Goal: Transaction & Acquisition: Book appointment/travel/reservation

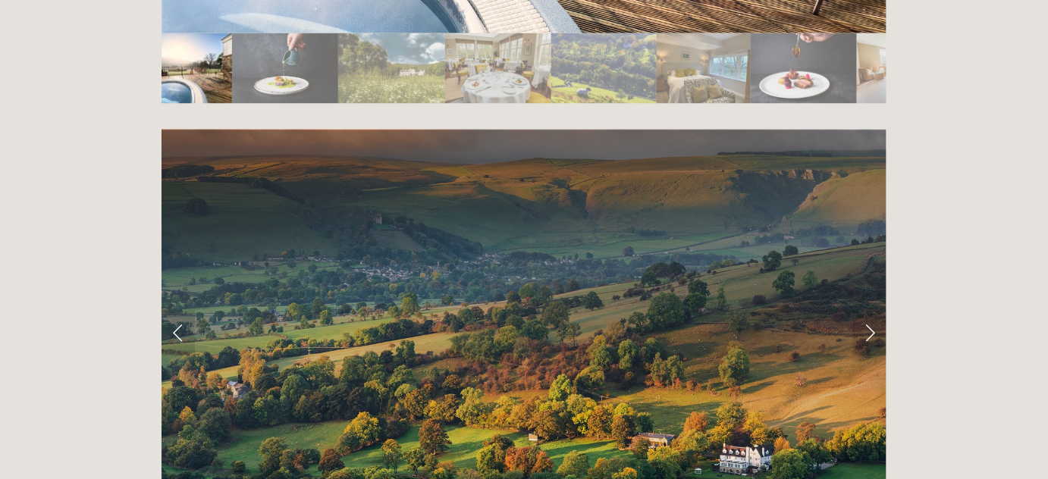
scroll to position [2894, 0]
click at [875, 310] on link "Next Slide" at bounding box center [869, 332] width 33 height 45
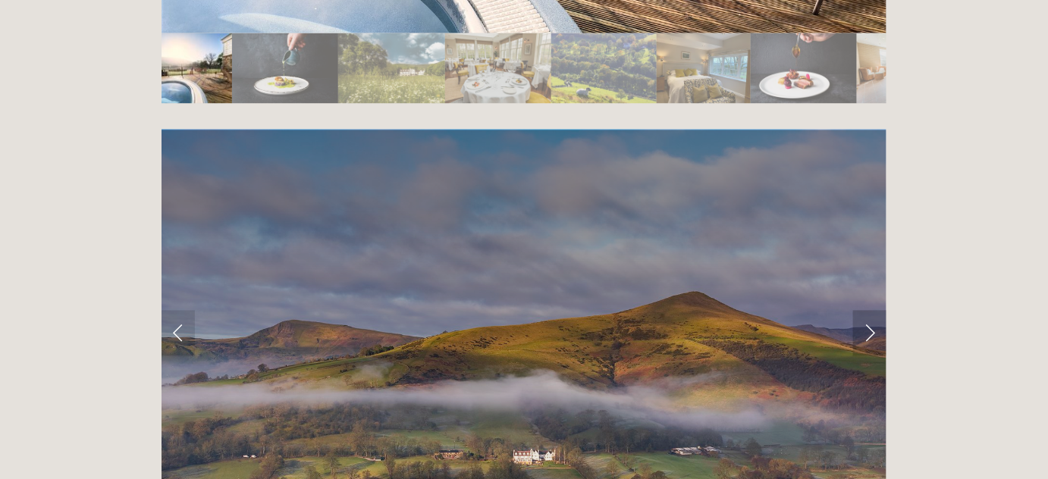
click at [874, 310] on link "Next Slide" at bounding box center [869, 332] width 33 height 45
click at [863, 310] on link "Next Slide" at bounding box center [869, 332] width 33 height 45
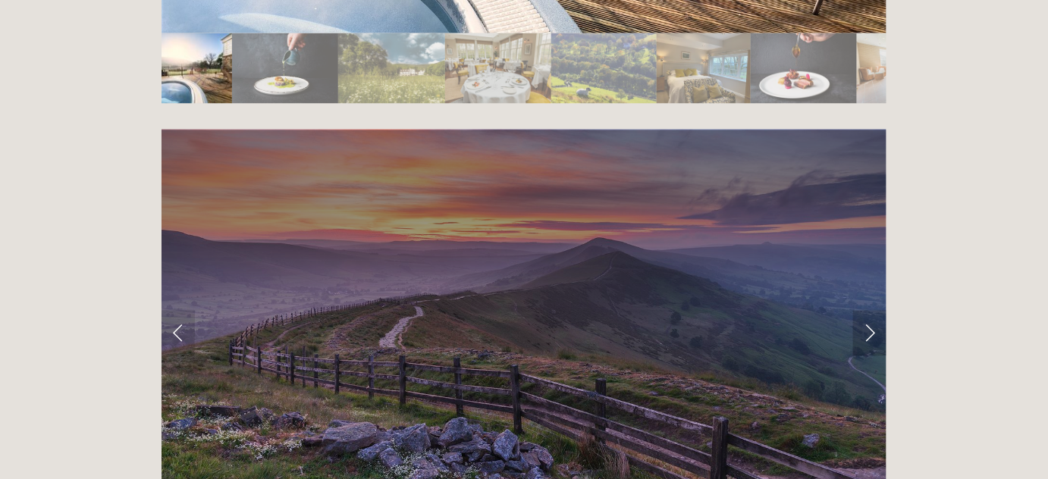
click at [862, 310] on link "Next Slide" at bounding box center [869, 332] width 33 height 45
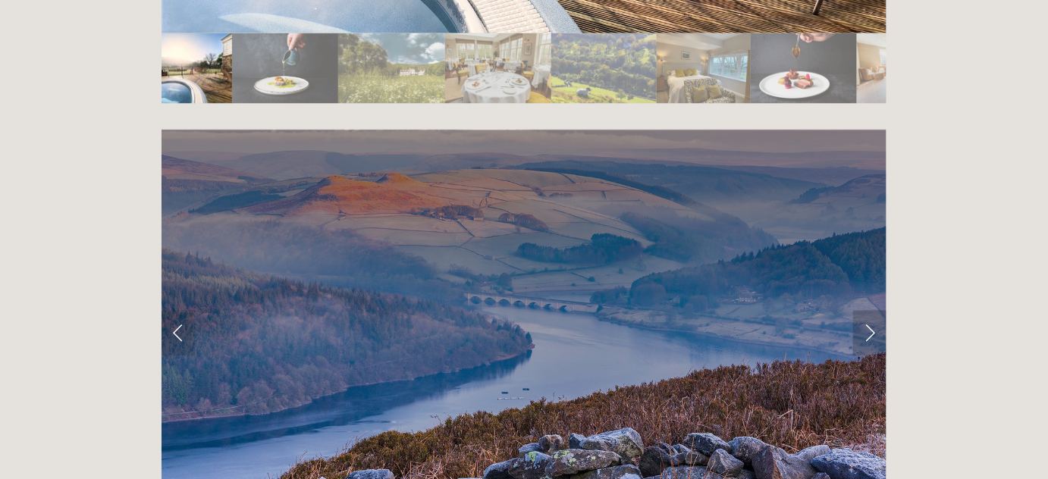
click at [860, 310] on link "Next Slide" at bounding box center [869, 332] width 33 height 45
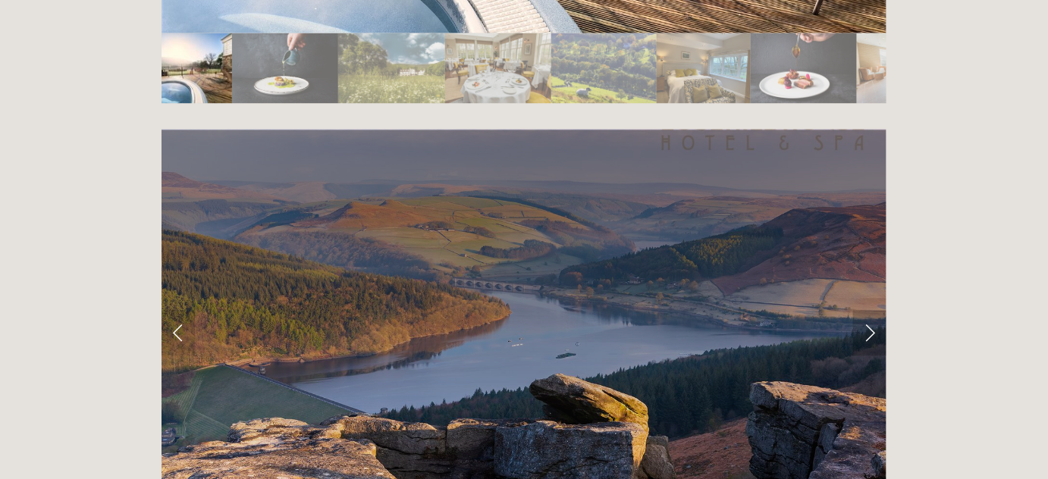
click at [860, 310] on link "Next Slide" at bounding box center [869, 332] width 33 height 45
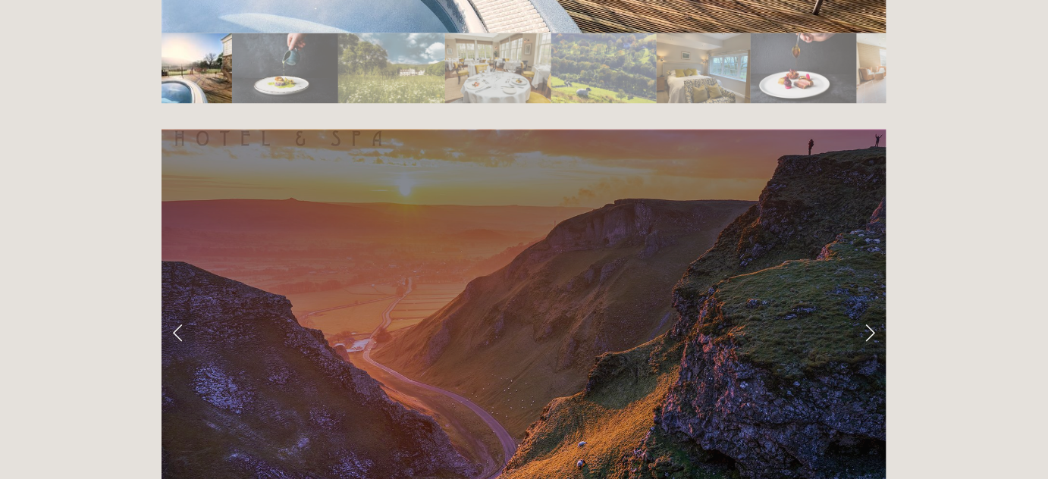
click at [860, 310] on link "Next Slide" at bounding box center [869, 332] width 33 height 45
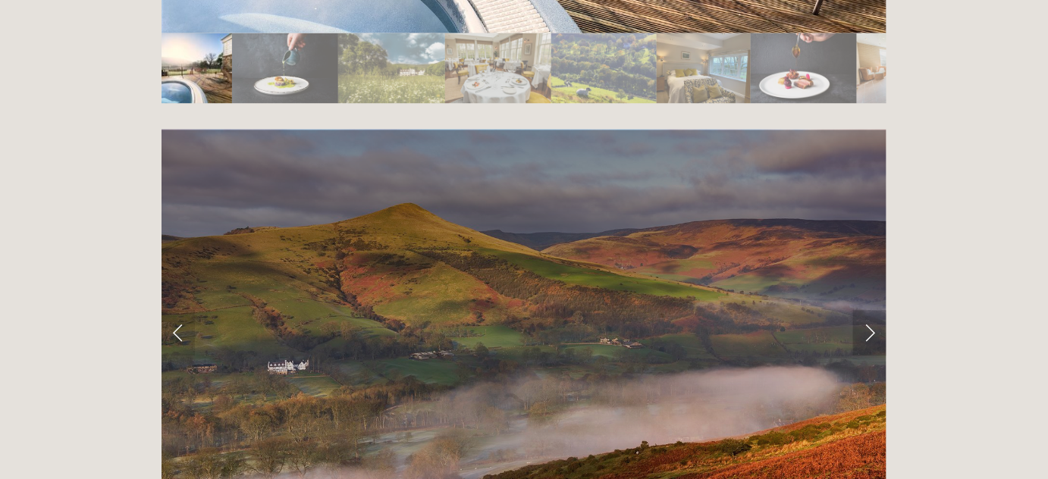
click at [860, 310] on link "Next Slide" at bounding box center [869, 332] width 33 height 45
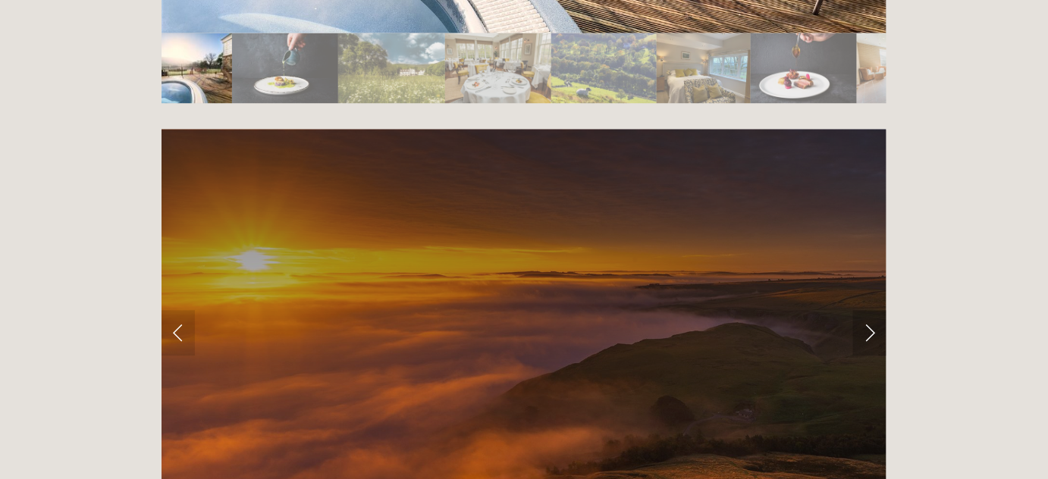
click at [860, 310] on link "Next Slide" at bounding box center [869, 332] width 33 height 45
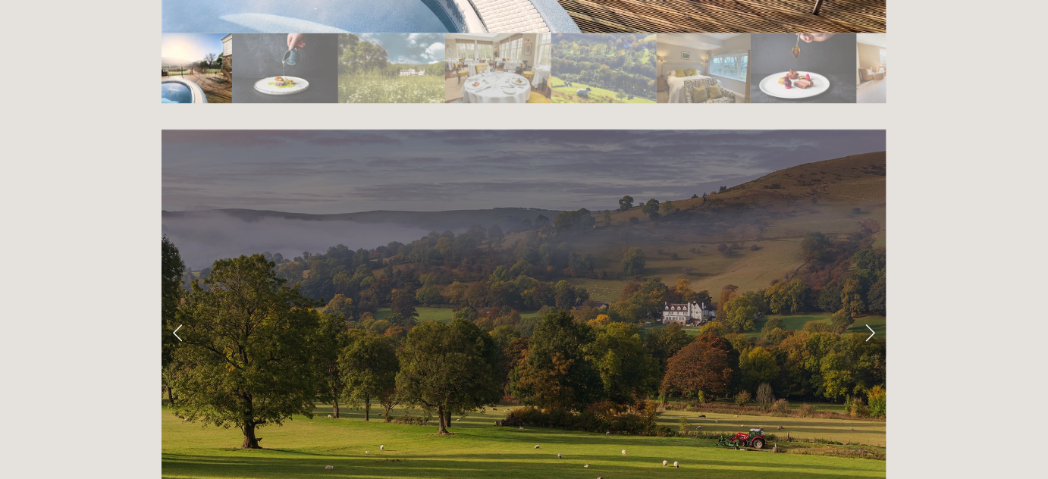
click at [860, 310] on link "Next Slide" at bounding box center [869, 332] width 33 height 45
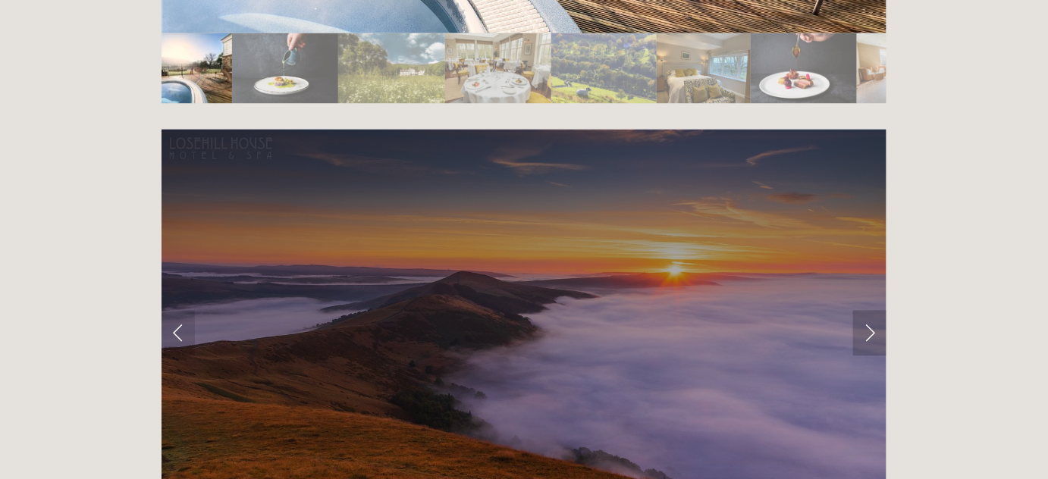
click at [860, 310] on link "Next Slide" at bounding box center [869, 332] width 33 height 45
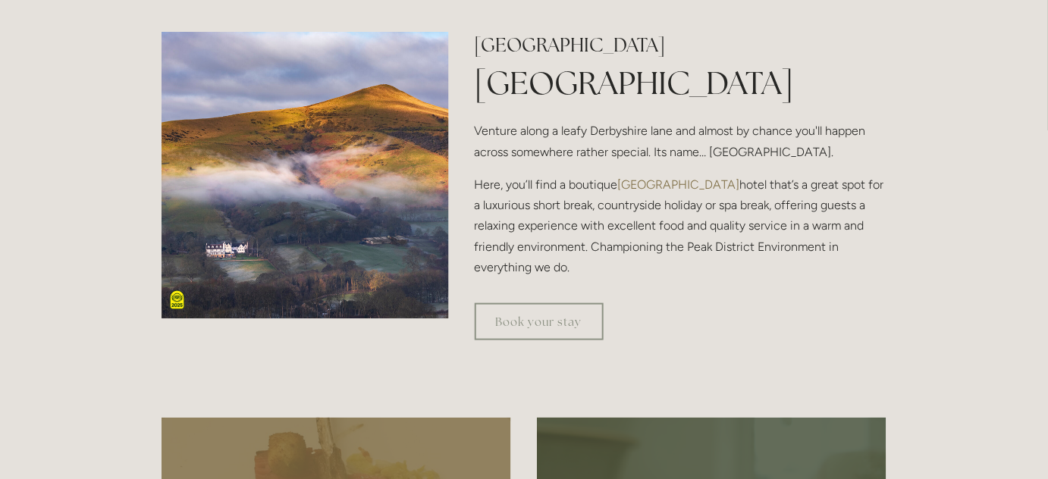
scroll to position [413, 0]
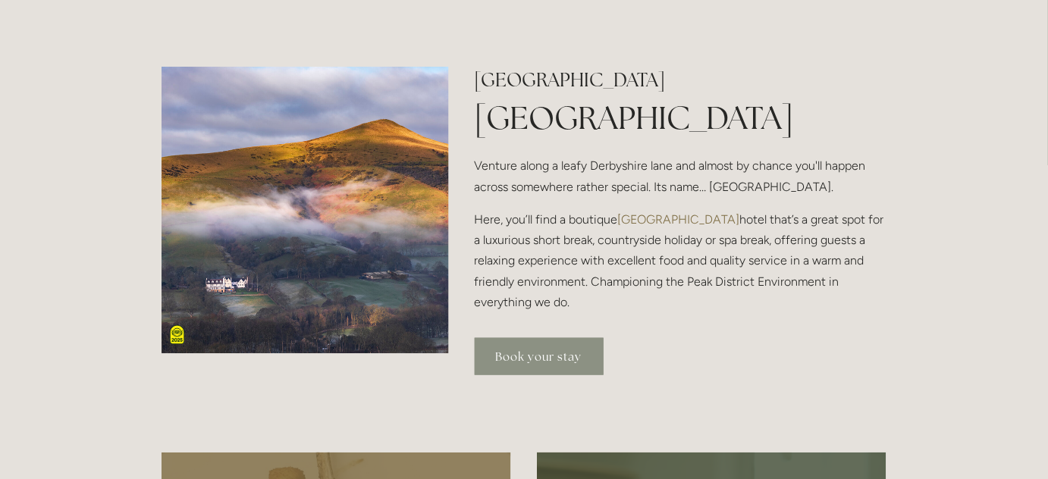
click at [562, 353] on link "Book your stay" at bounding box center [539, 356] width 129 height 37
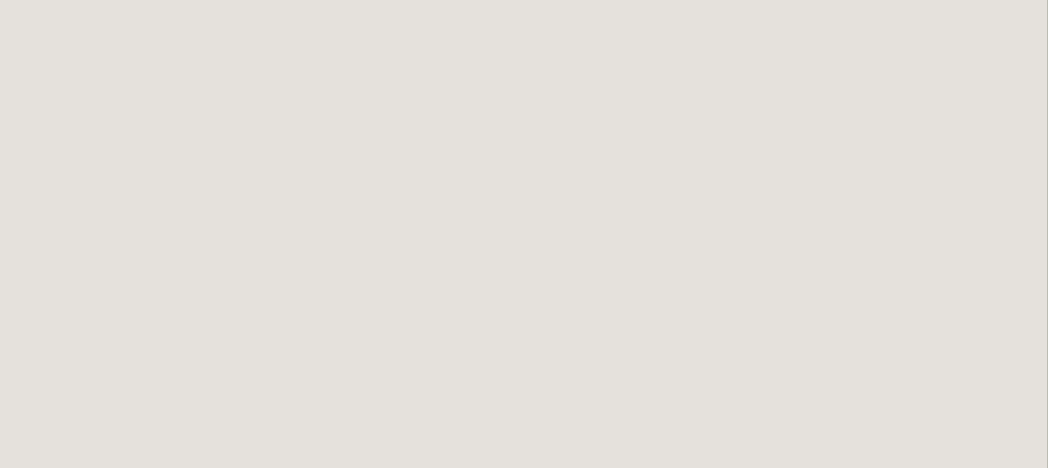
scroll to position [1903, 0]
